Goal: Check status: Check status

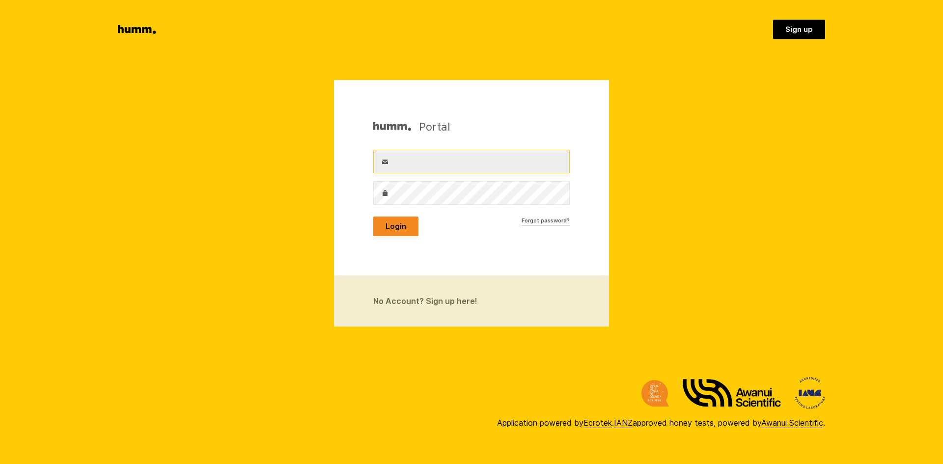
type input "[EMAIL_ADDRESS][DOMAIN_NAME]"
click at [399, 223] on button "Login" at bounding box center [395, 227] width 45 height 20
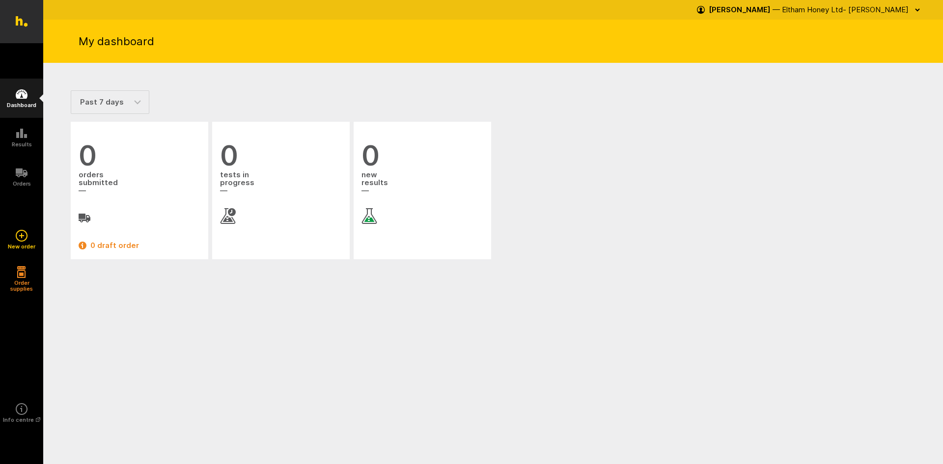
click at [24, 99] on icon at bounding box center [22, 94] width 12 height 12
click at [31, 180] on link "Orders" at bounding box center [21, 176] width 43 height 39
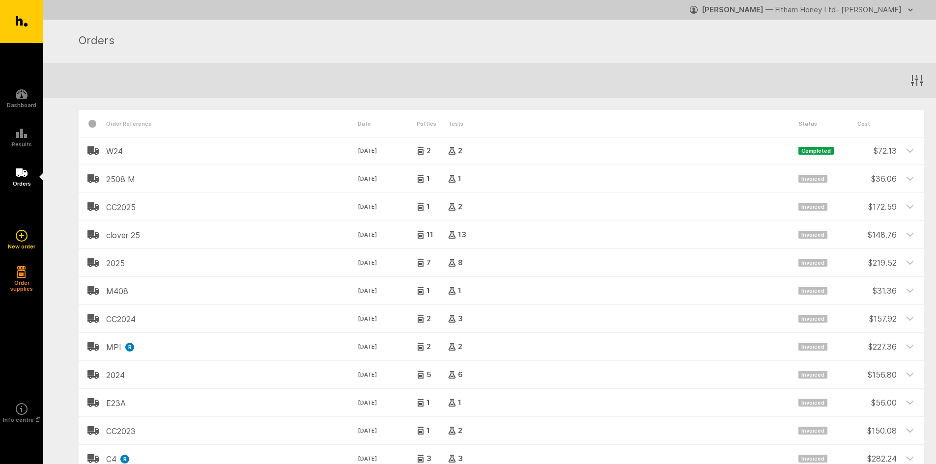
click at [801, 154] on span "Completed" at bounding box center [815, 151] width 35 height 8
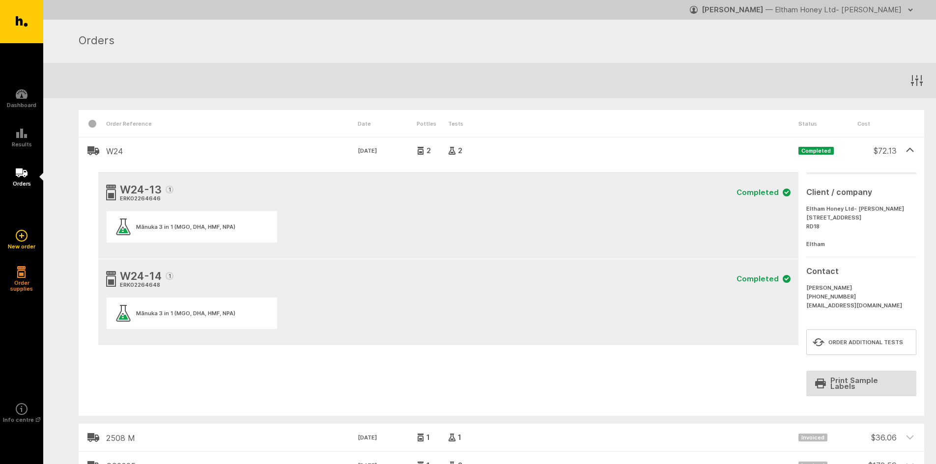
click at [120, 151] on h2 "W24" at bounding box center [231, 151] width 251 height 9
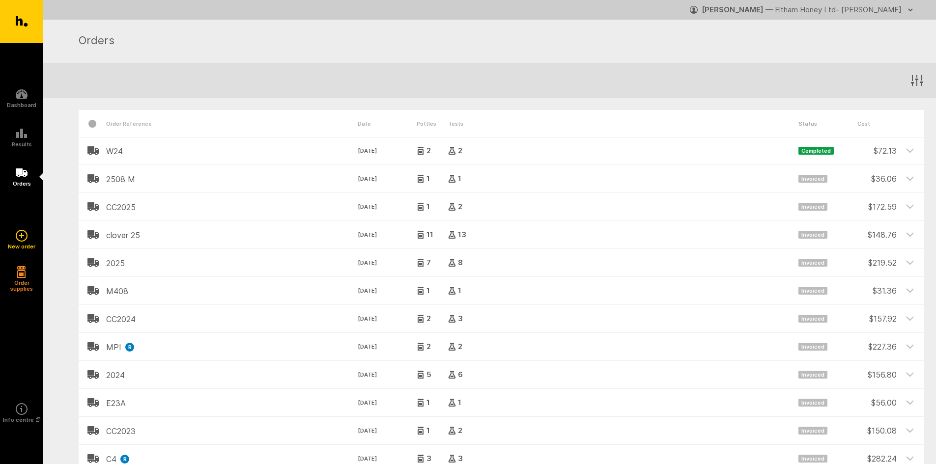
click at [120, 151] on h2 "W24" at bounding box center [231, 151] width 251 height 9
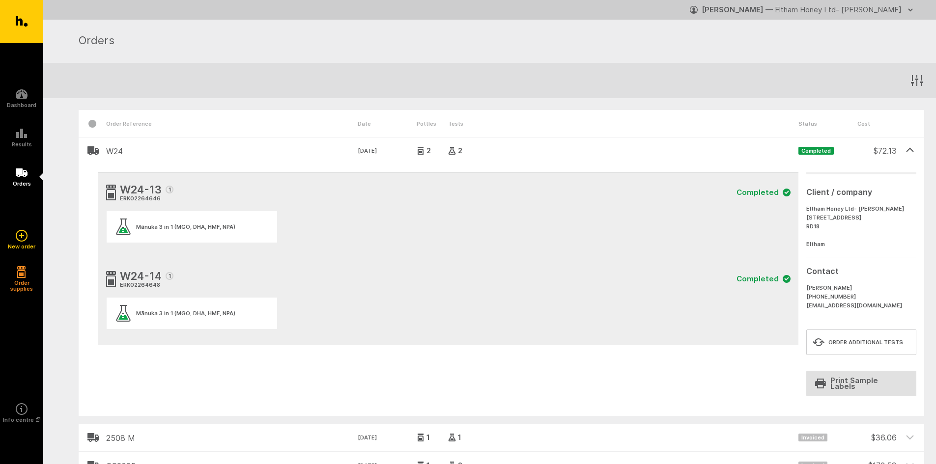
click at [118, 155] on h2 "W24" at bounding box center [231, 151] width 251 height 9
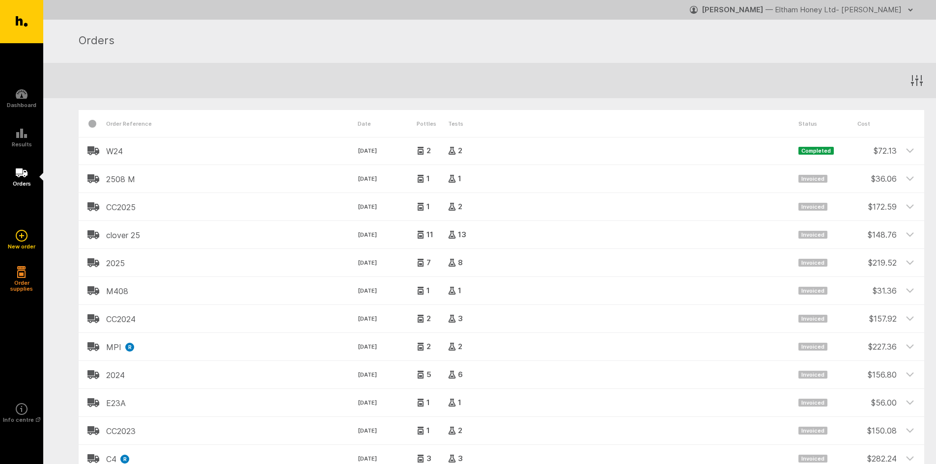
scroll to position [49, 0]
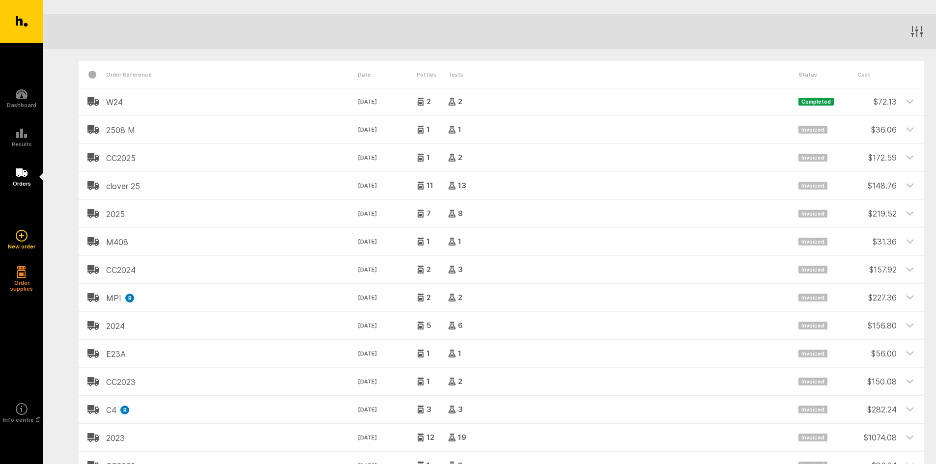
click at [560, 300] on div "2" at bounding box center [623, 298] width 350 height 8
click at [119, 297] on h2 "MPI R Reorder of retained samples" at bounding box center [231, 298] width 251 height 9
click at [116, 297] on h2 "MPI R Reorder of retained samples" at bounding box center [231, 298] width 251 height 9
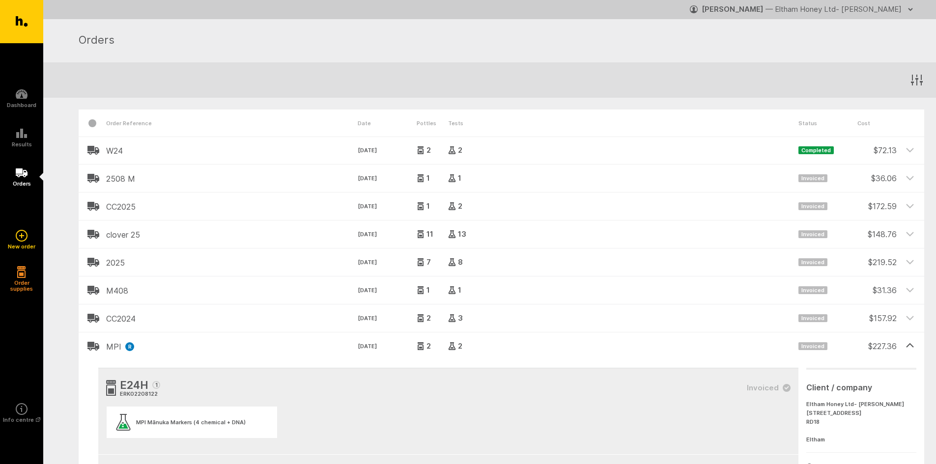
scroll to position [0, 0]
click at [140, 202] on header "CC2025 13 May. 2025 1 2 Invoiced $ 172.59" at bounding box center [501, 207] width 845 height 28
click at [123, 207] on h2 "CC2025" at bounding box center [231, 207] width 251 height 9
click at [452, 235] on icon at bounding box center [452, 235] width 8 height 8
click at [137, 396] on div "ERK02208122" at bounding box center [140, 394] width 40 height 9
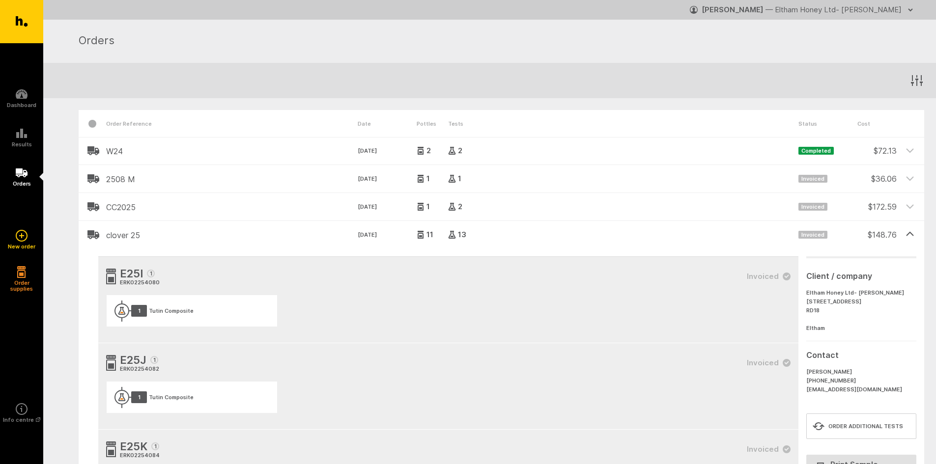
click at [107, 208] on h2 "CC2025" at bounding box center [231, 207] width 251 height 9
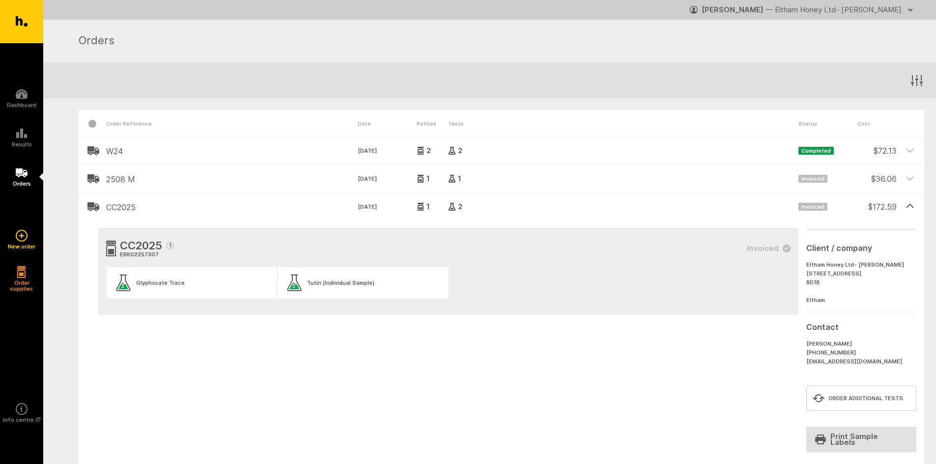
click at [125, 178] on h2 "2508 M" at bounding box center [231, 179] width 251 height 9
click at [106, 177] on h2 "2508 M" at bounding box center [231, 179] width 251 height 9
click at [96, 177] on icon at bounding box center [93, 179] width 12 height 12
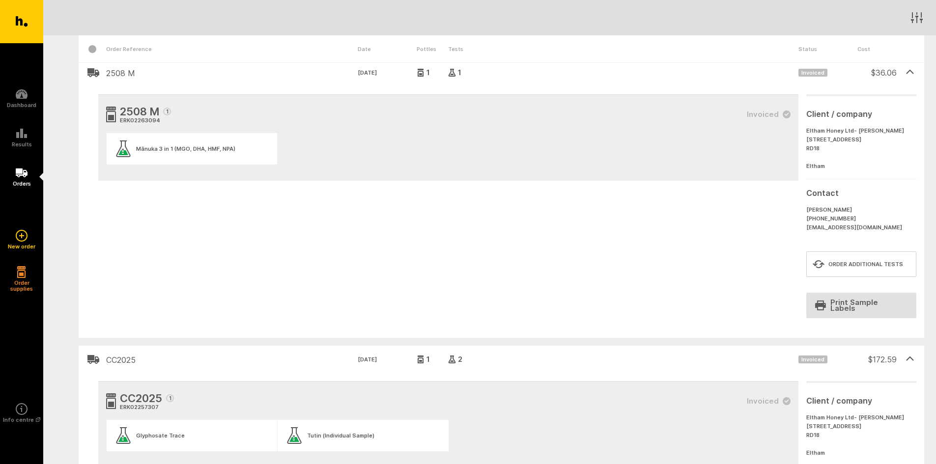
scroll to position [147, 0]
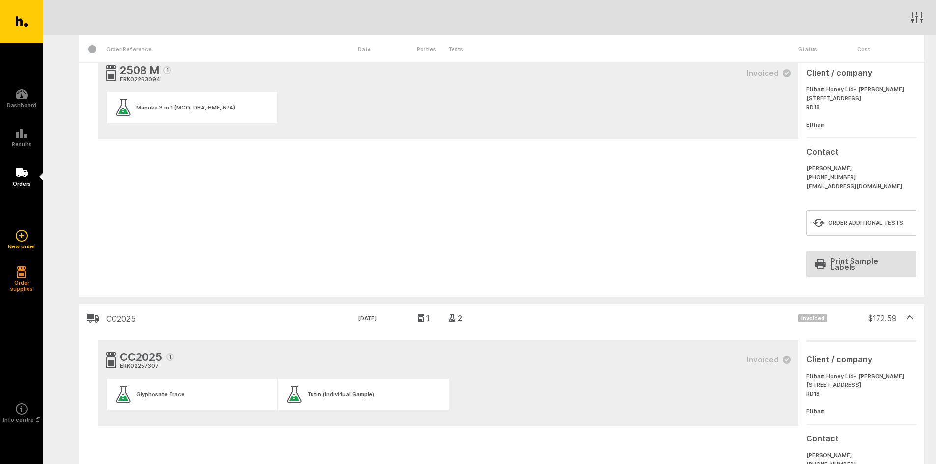
click at [101, 47] on div at bounding box center [93, 48] width 28 height 27
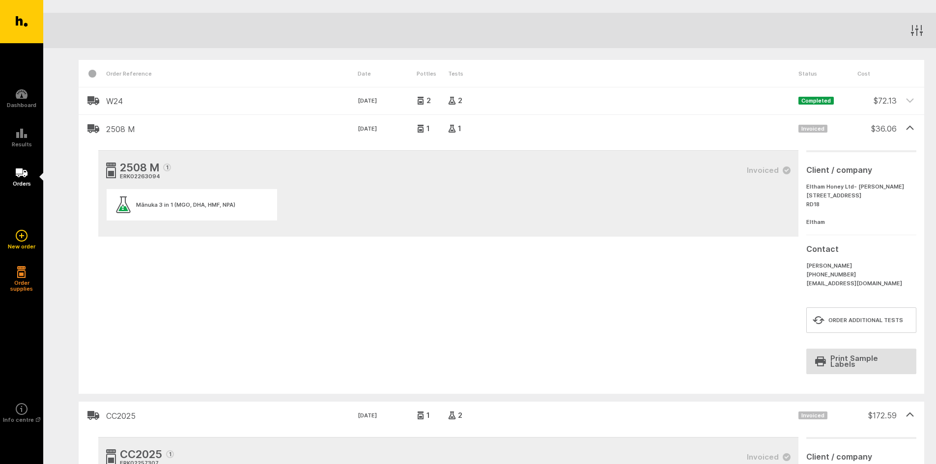
scroll to position [49, 0]
click at [133, 128] on h2 "2508 M" at bounding box center [231, 130] width 251 height 9
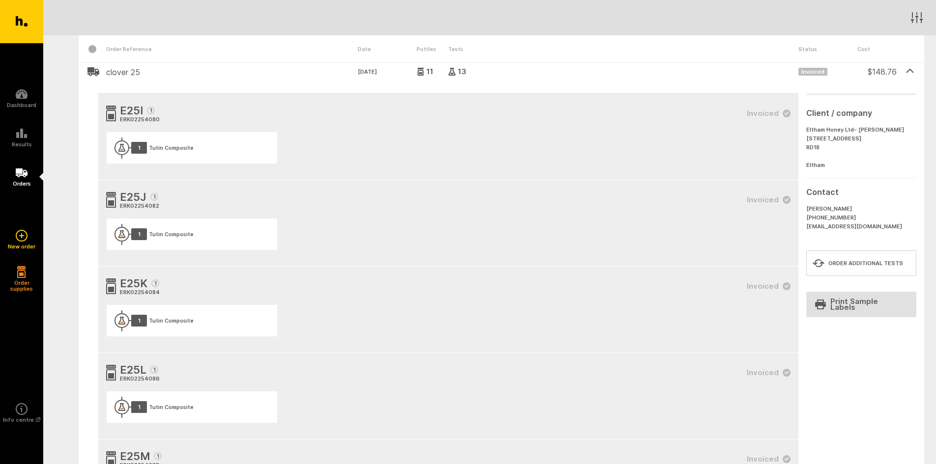
scroll to position [393, 0]
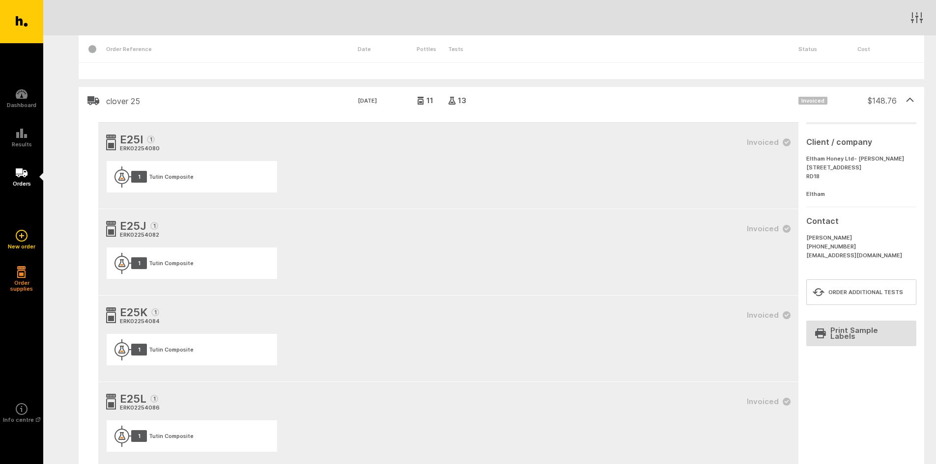
click at [894, 93] on div "$ 148.76" at bounding box center [876, 97] width 39 height 20
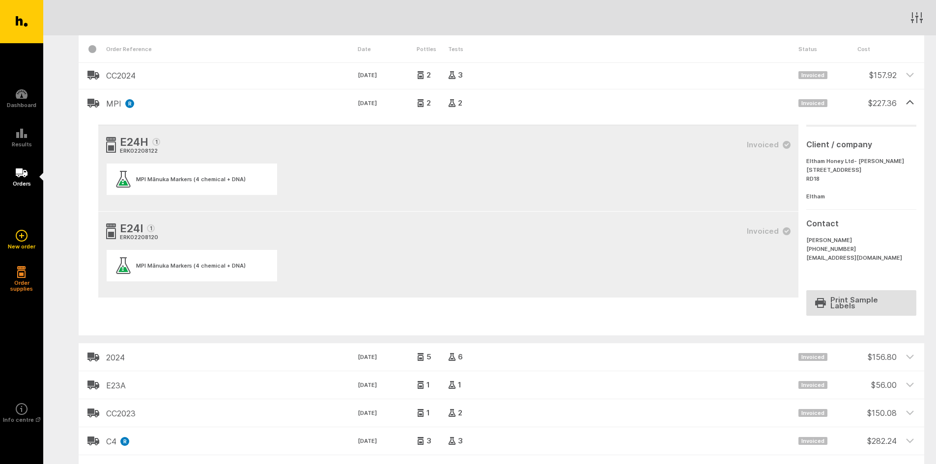
scroll to position [491, 0]
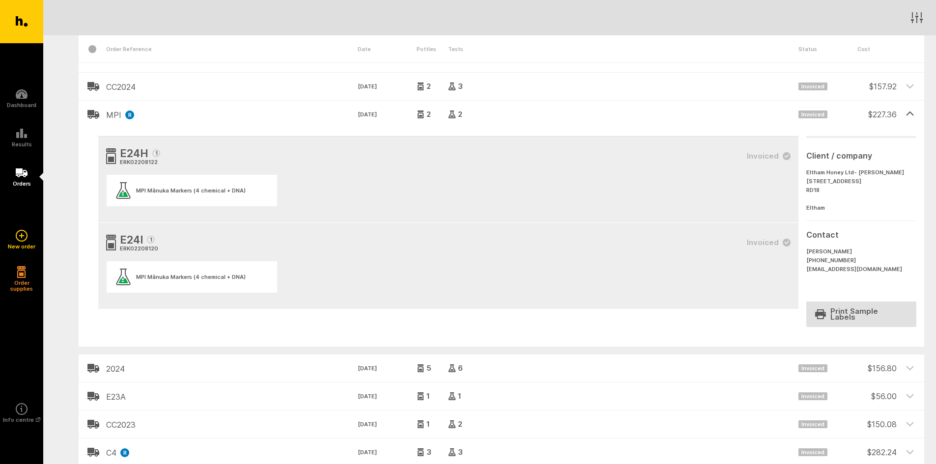
click at [891, 107] on div "$ 227.36" at bounding box center [876, 111] width 39 height 20
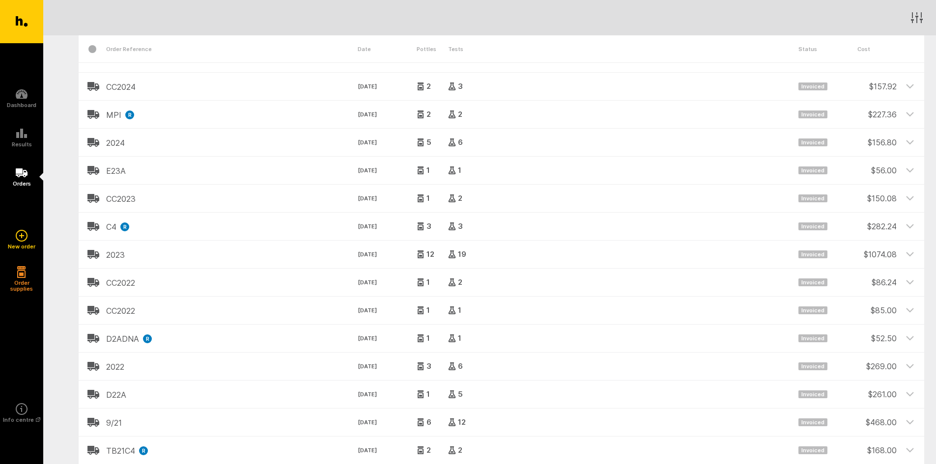
click at [113, 194] on h2 "CC2023" at bounding box center [231, 198] width 251 height 9
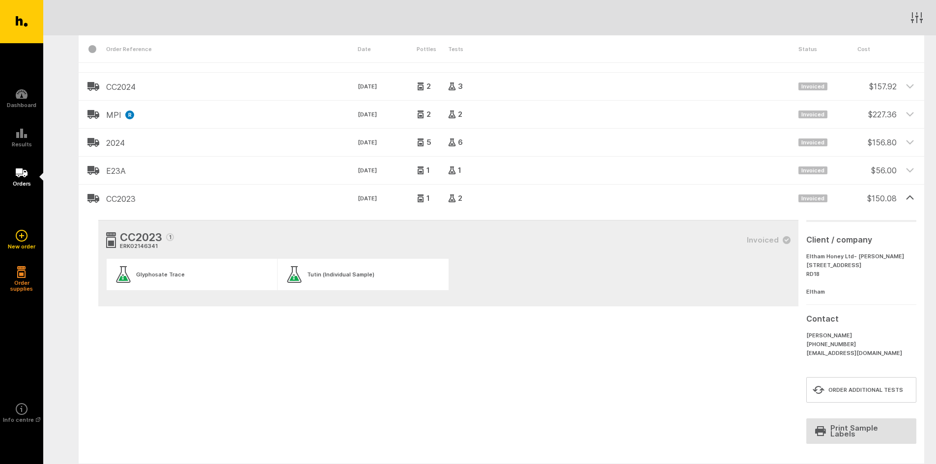
click at [886, 194] on div "$ 150.08" at bounding box center [876, 195] width 39 height 20
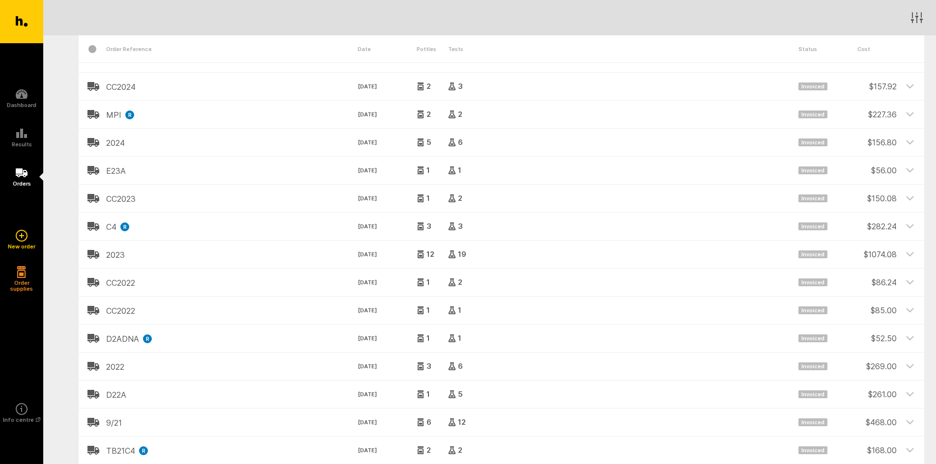
click at [886, 194] on div "$ 150.08" at bounding box center [876, 195] width 39 height 20
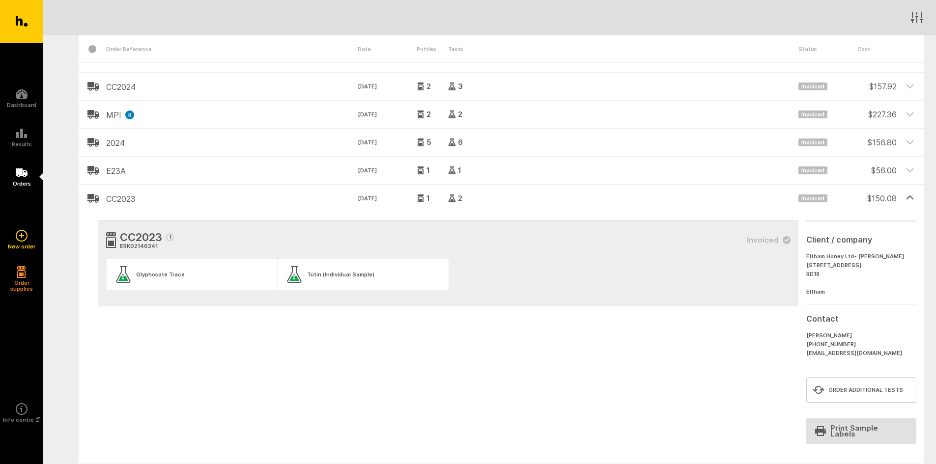
click at [913, 17] on icon "button" at bounding box center [917, 17] width 12 height 11
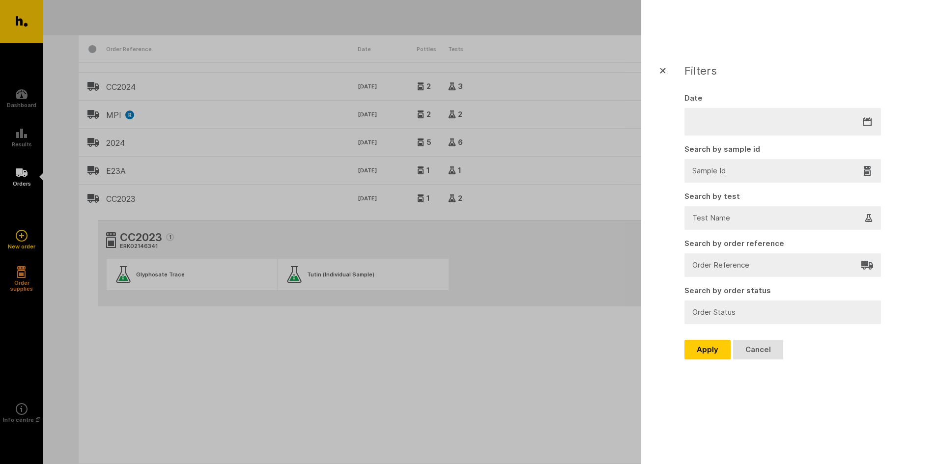
click at [660, 70] on icon "button" at bounding box center [663, 71] width 12 height 12
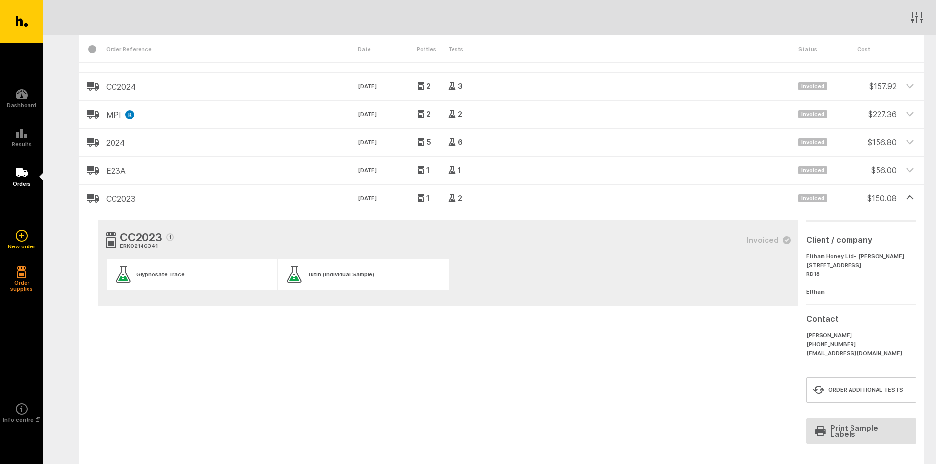
click at [905, 193] on div at bounding box center [910, 199] width 28 height 28
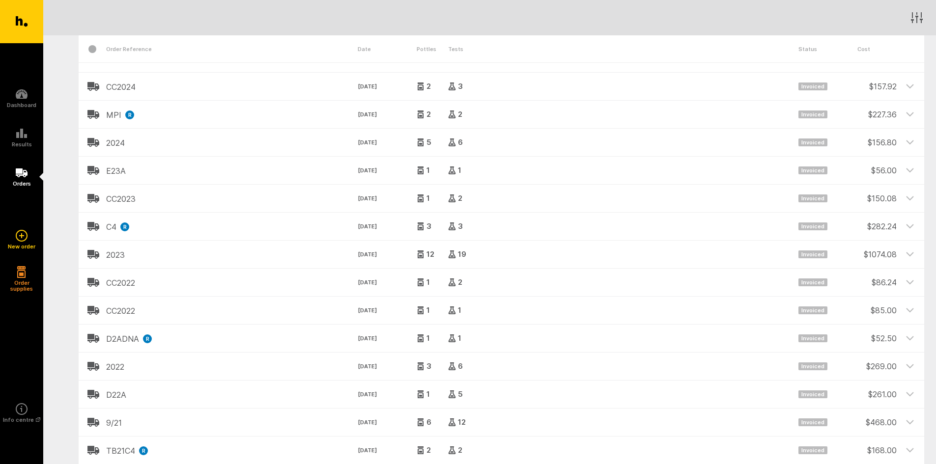
click at [884, 136] on div "$ 156.80" at bounding box center [876, 139] width 39 height 20
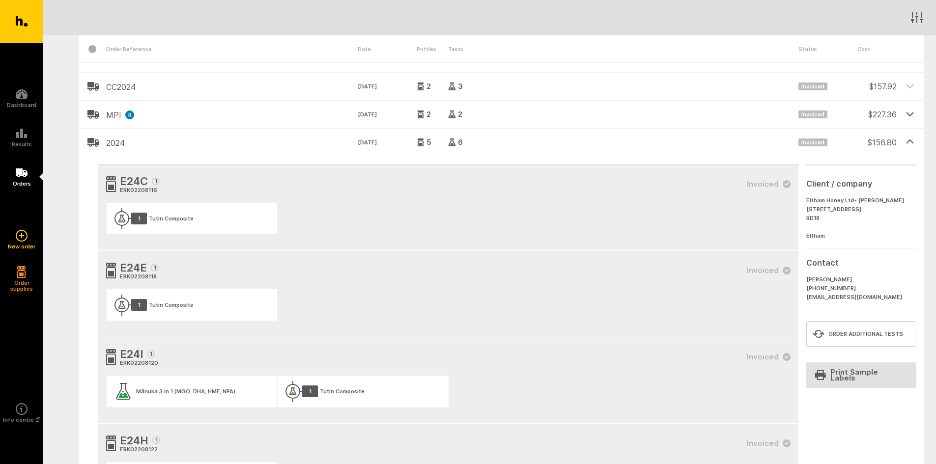
click at [906, 110] on icon at bounding box center [909, 114] width 9 height 9
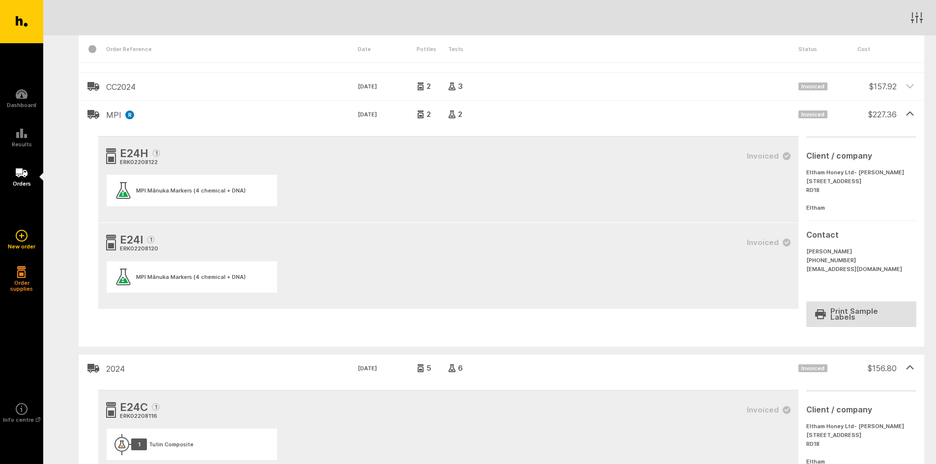
click at [906, 110] on icon at bounding box center [909, 114] width 9 height 9
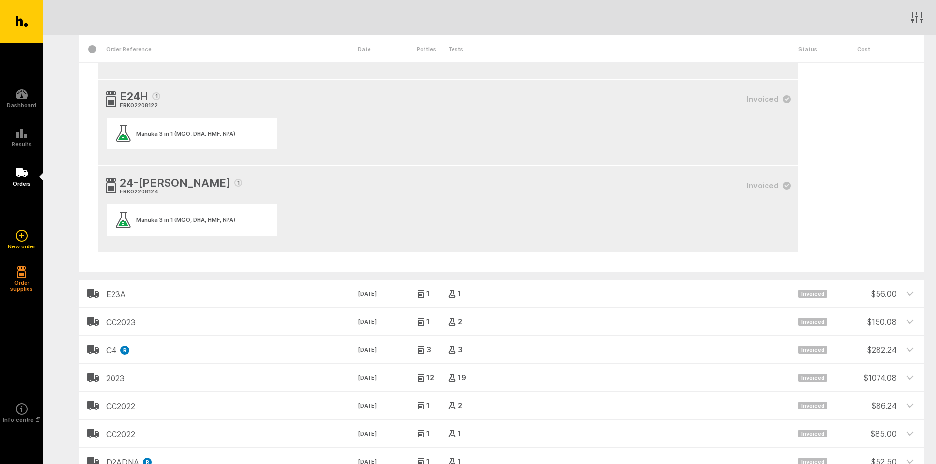
scroll to position [884, 0]
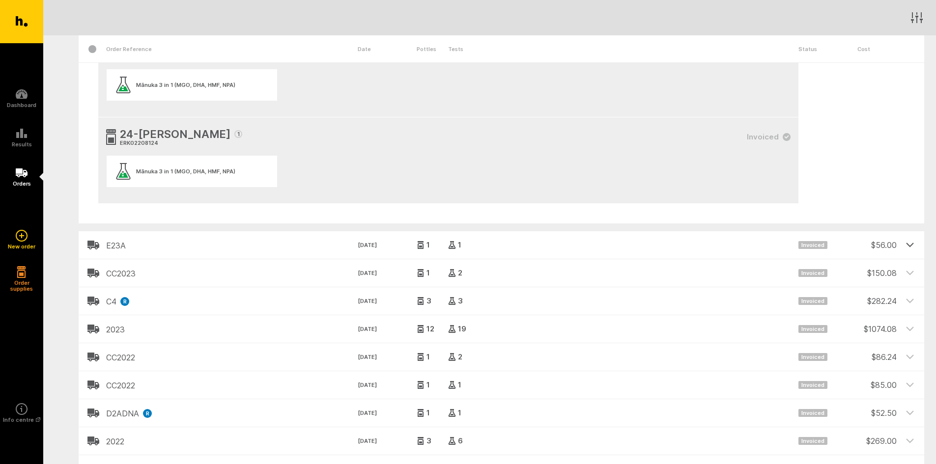
click at [907, 240] on icon at bounding box center [909, 244] width 9 height 9
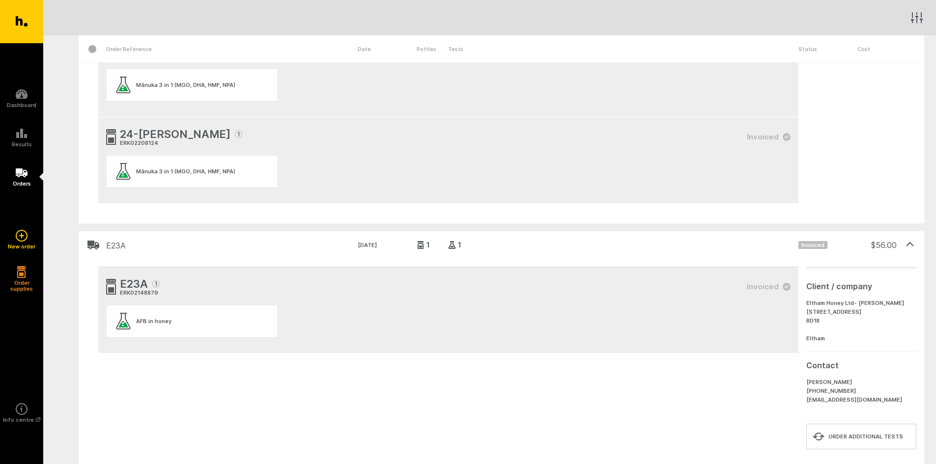
click at [910, 240] on icon at bounding box center [909, 244] width 9 height 9
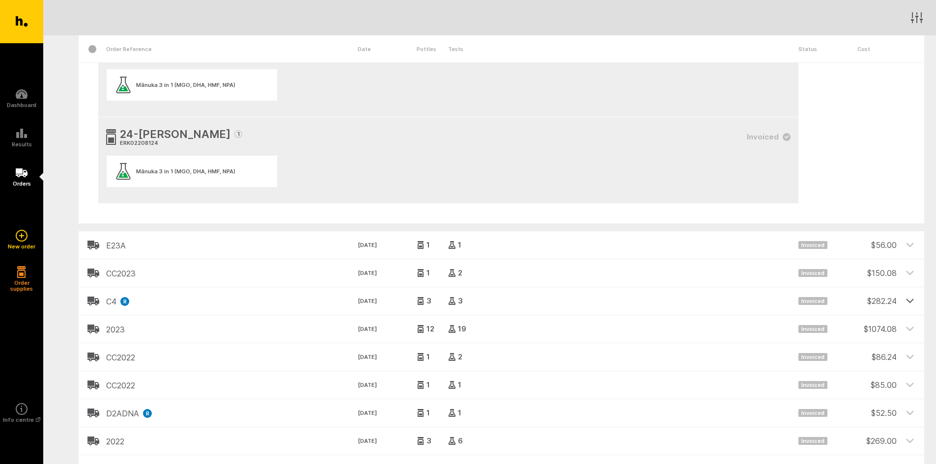
click at [908, 296] on icon at bounding box center [909, 300] width 9 height 9
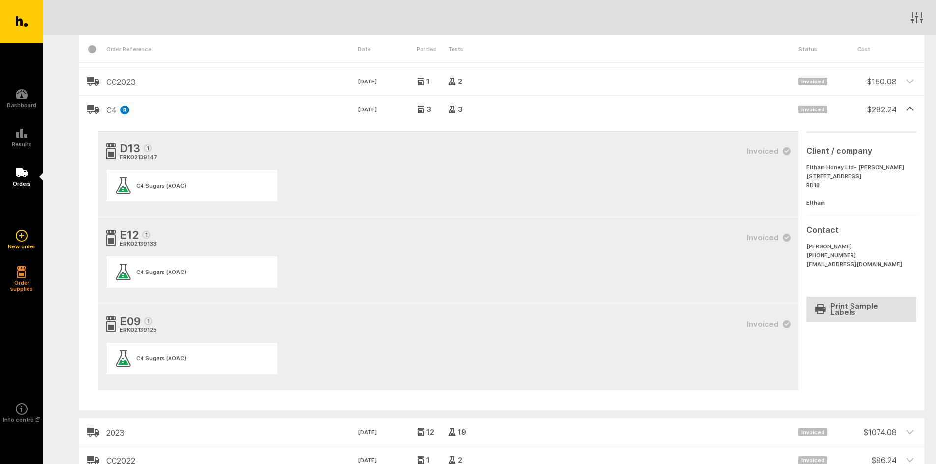
scroll to position [1080, 0]
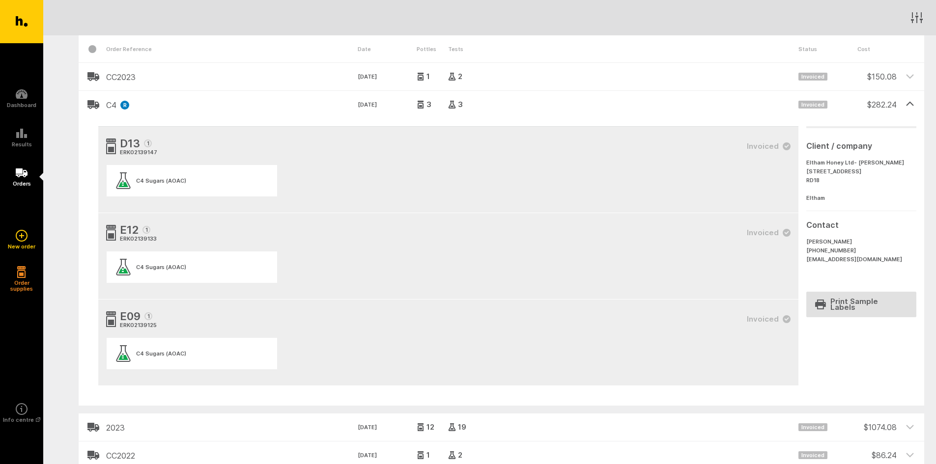
click at [910, 102] on icon at bounding box center [909, 103] width 7 height 3
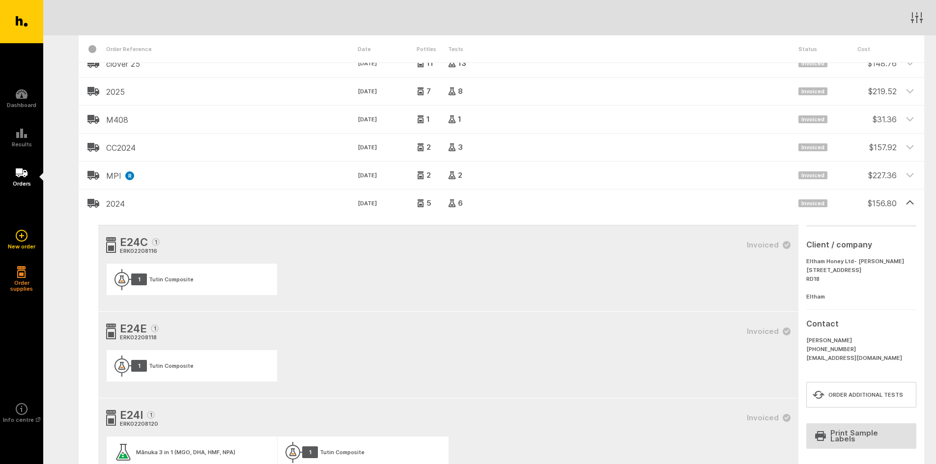
scroll to position [393, 0]
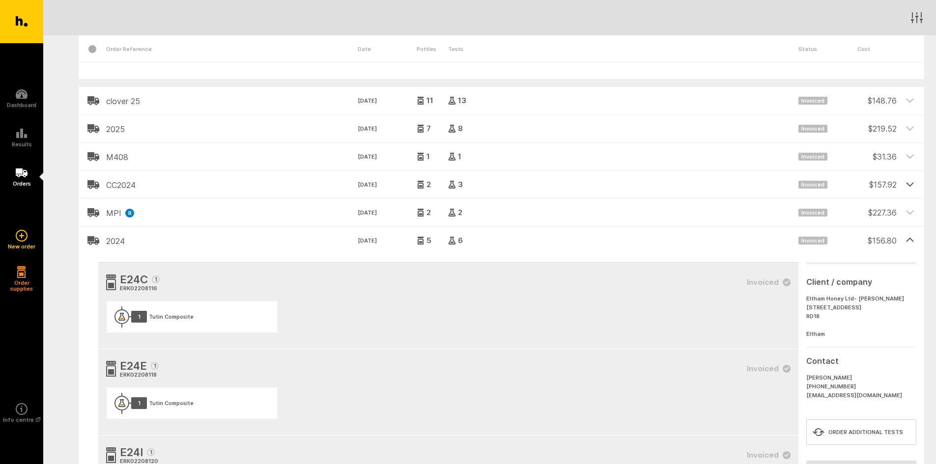
click at [901, 179] on div at bounding box center [910, 185] width 28 height 28
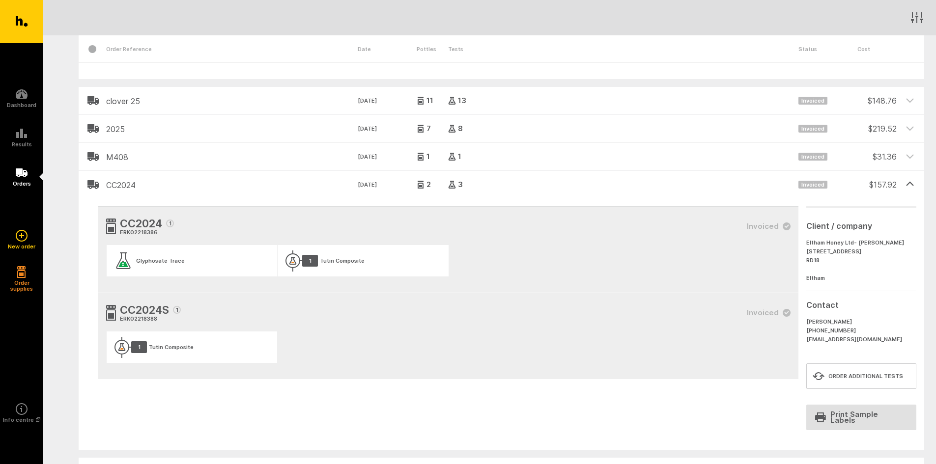
click at [909, 180] on icon at bounding box center [909, 184] width 9 height 9
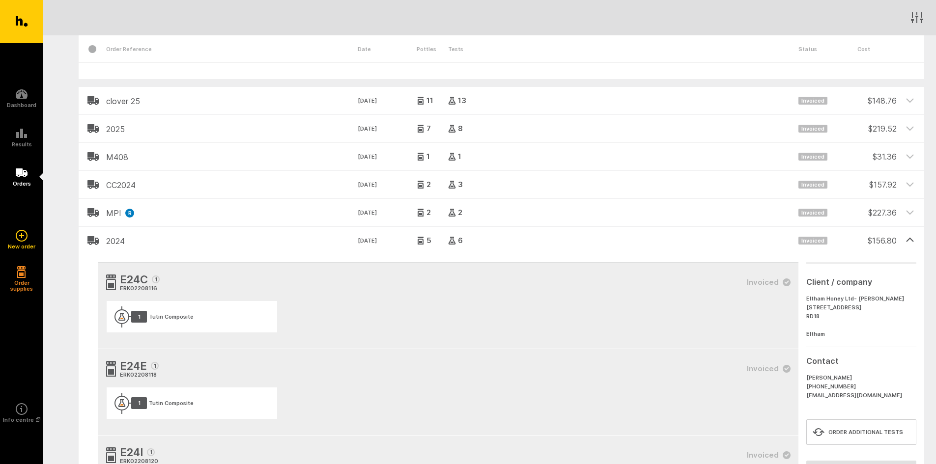
click at [910, 236] on icon at bounding box center [909, 240] width 9 height 9
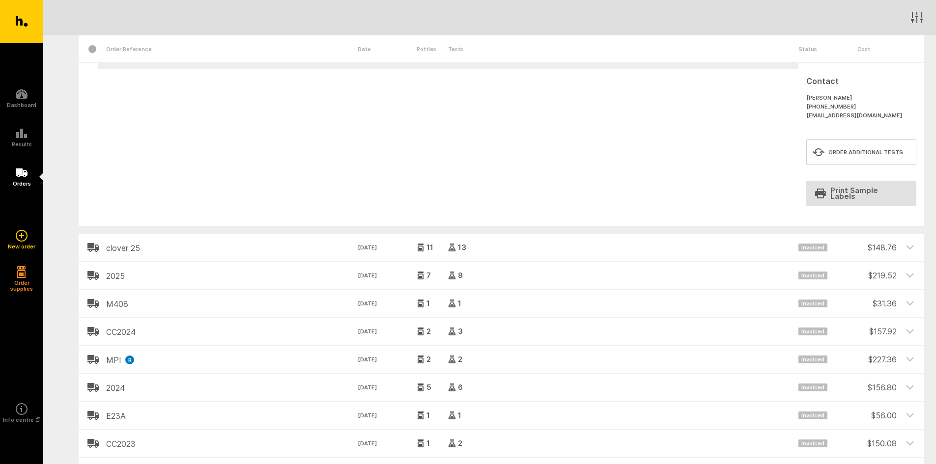
scroll to position [246, 0]
click at [16, 92] on icon at bounding box center [22, 94] width 12 height 12
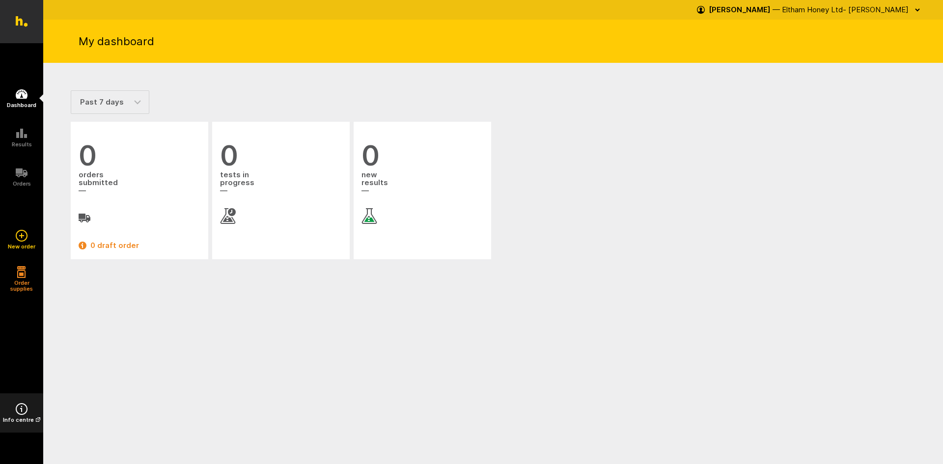
click at [18, 418] on h5 "Info centre" at bounding box center [21, 420] width 37 height 6
